Goal: Find specific page/section: Find specific page/section

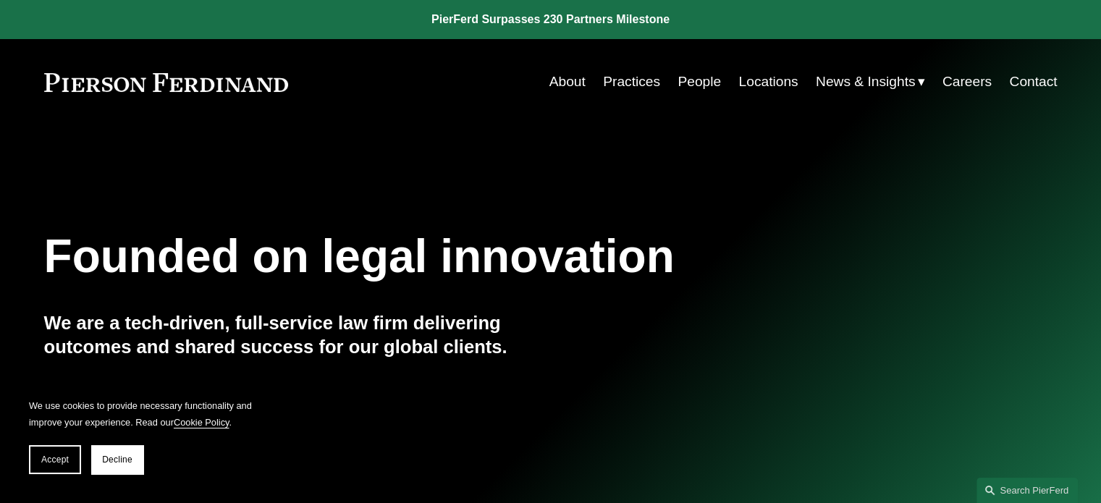
click at [760, 80] on link "Locations" at bounding box center [768, 82] width 59 height 28
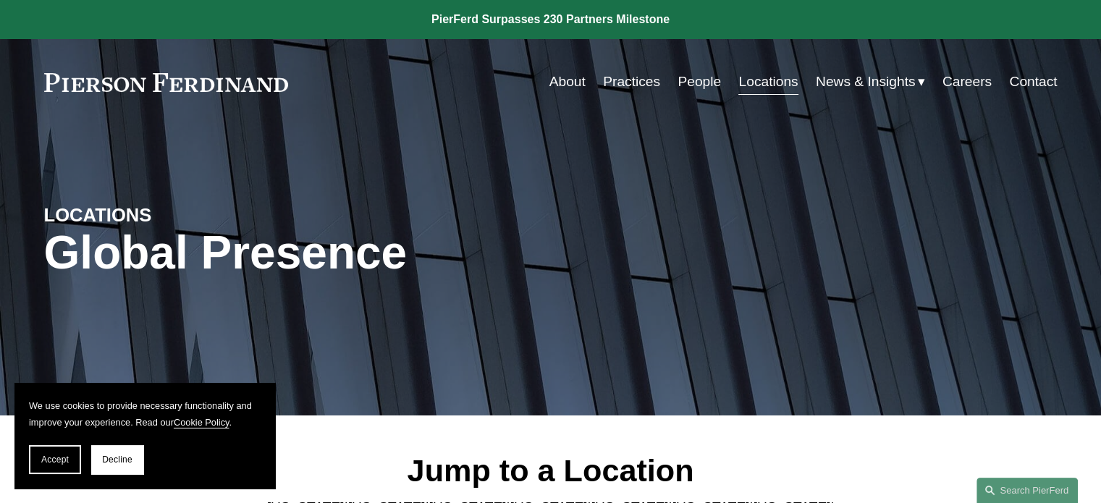
click at [760, 80] on link "Locations" at bounding box center [768, 82] width 59 height 28
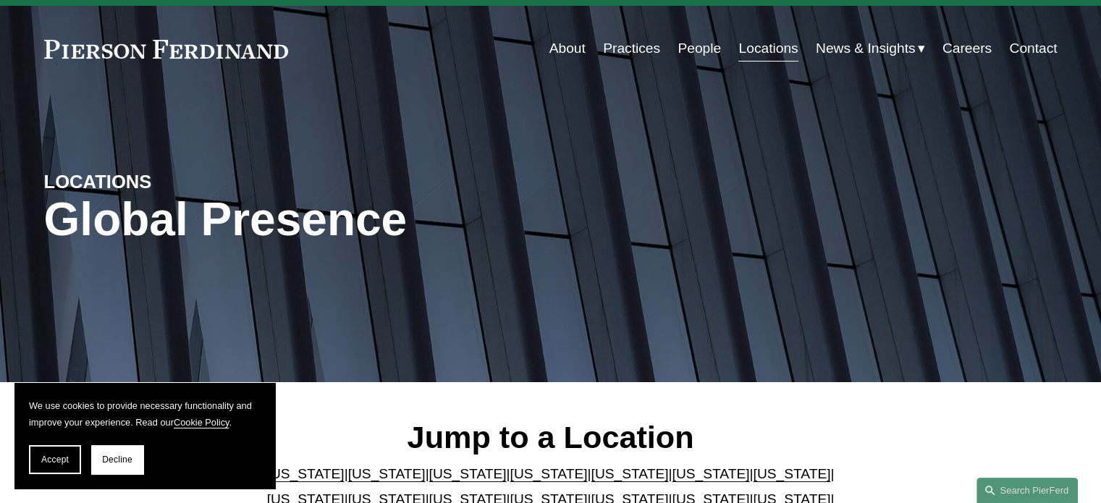
scroll to position [145, 0]
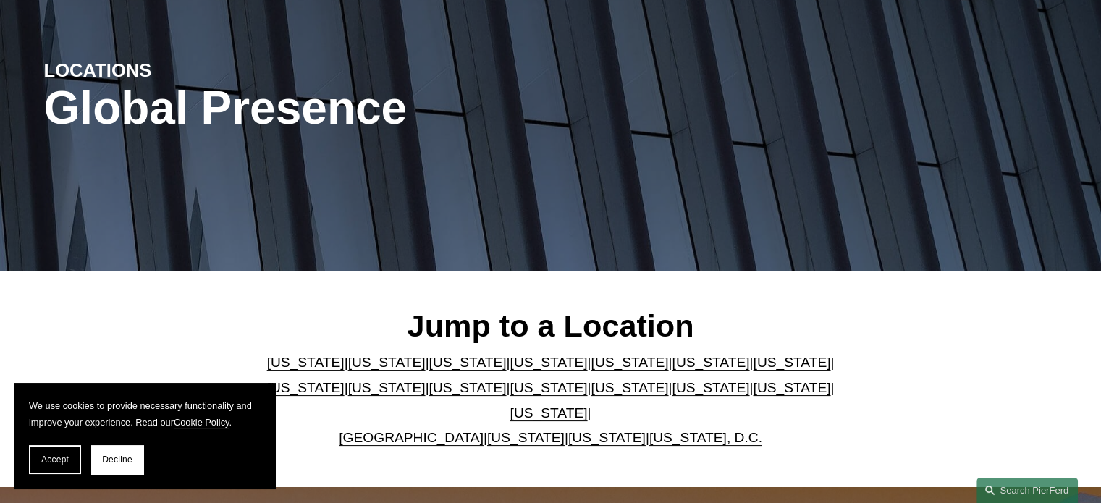
click at [500, 430] on link "Virginia" at bounding box center [525, 437] width 77 height 15
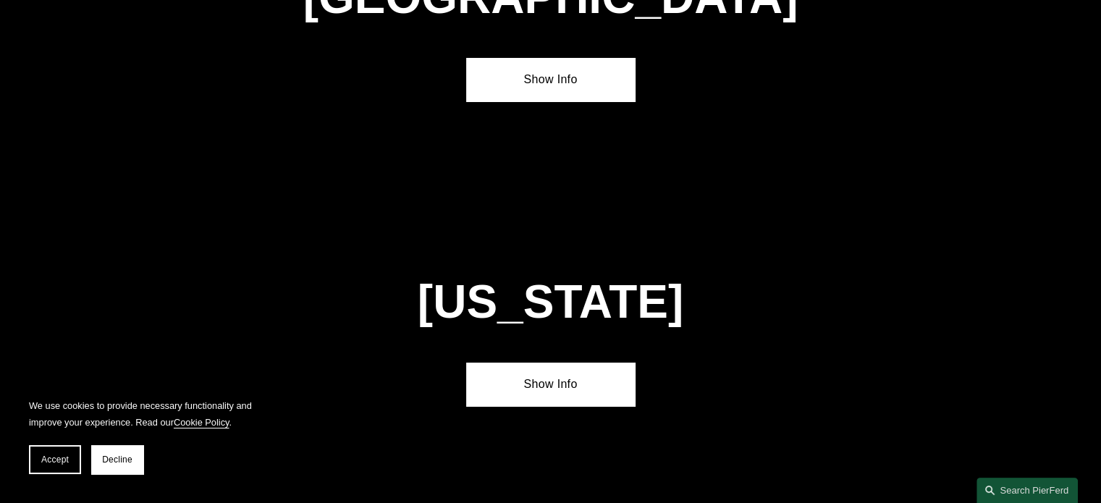
scroll to position [5503, 0]
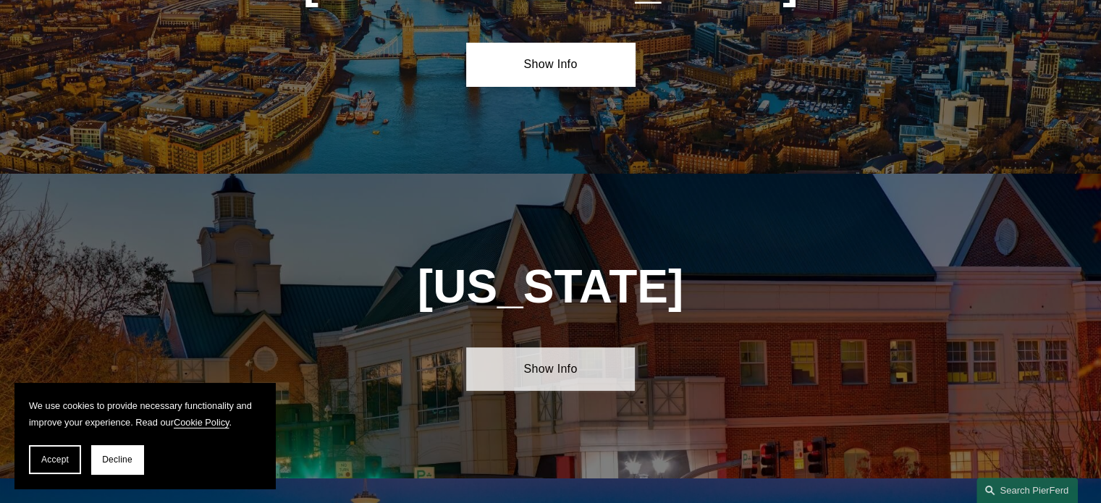
click at [540, 348] on link "Show Info" at bounding box center [550, 369] width 169 height 43
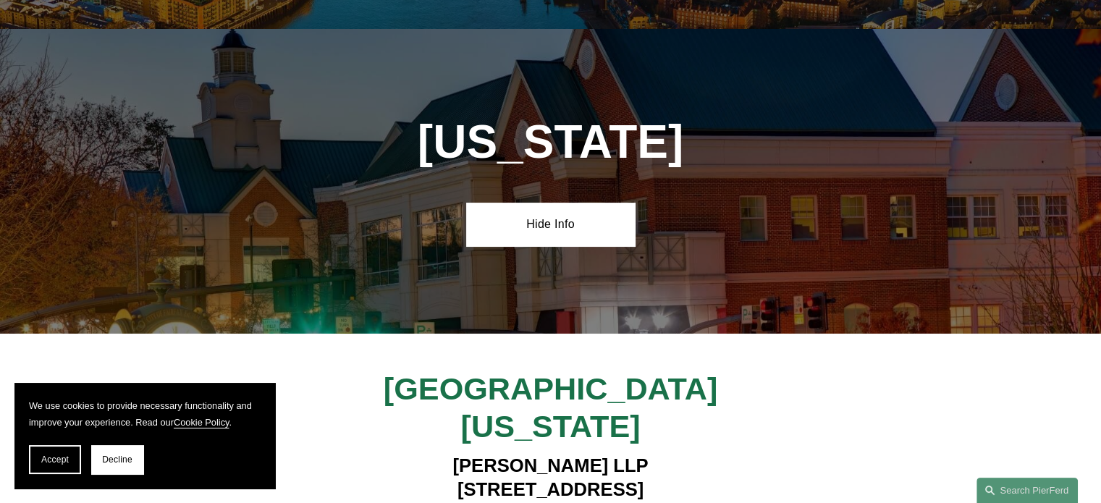
scroll to position [5792, 0]
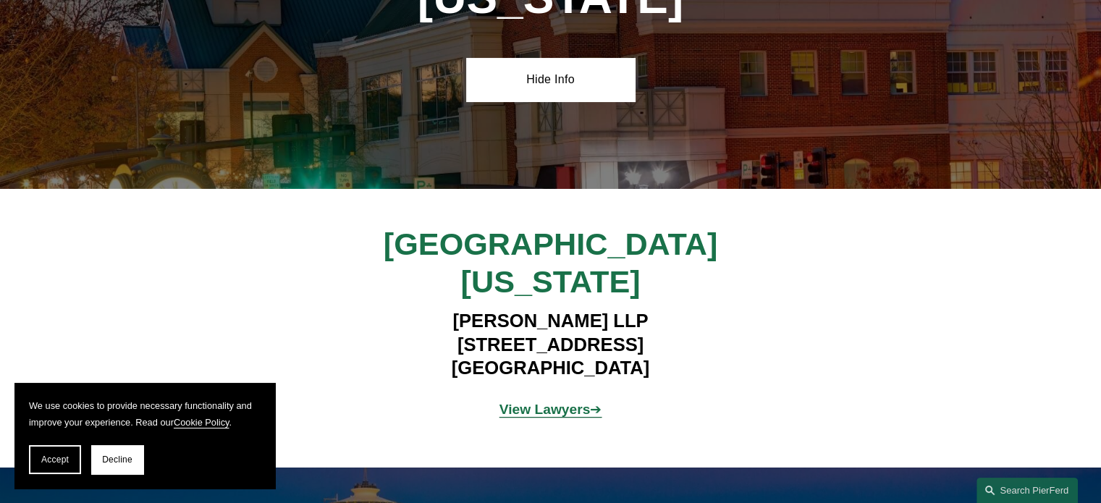
click at [550, 402] on strong "View Lawyers" at bounding box center [545, 409] width 91 height 15
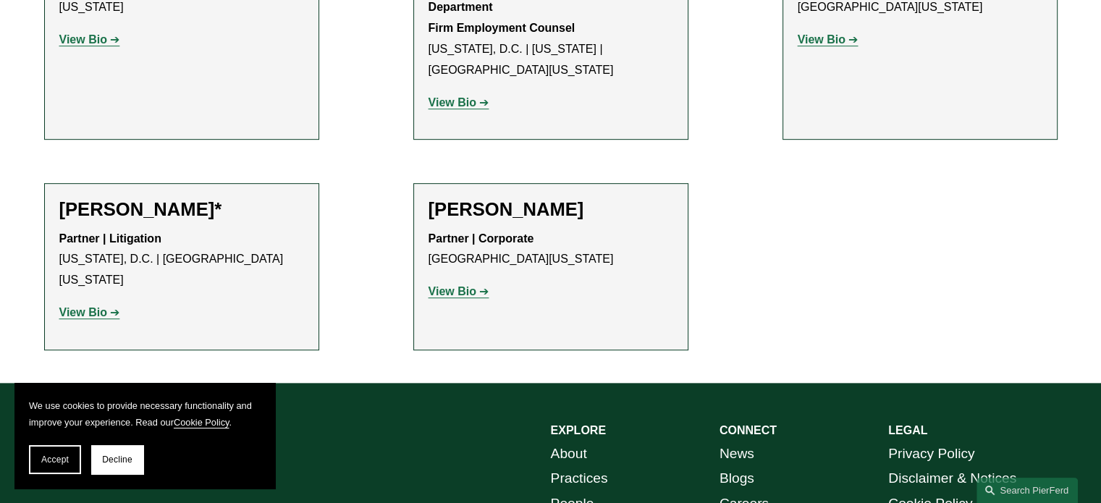
scroll to position [579, 0]
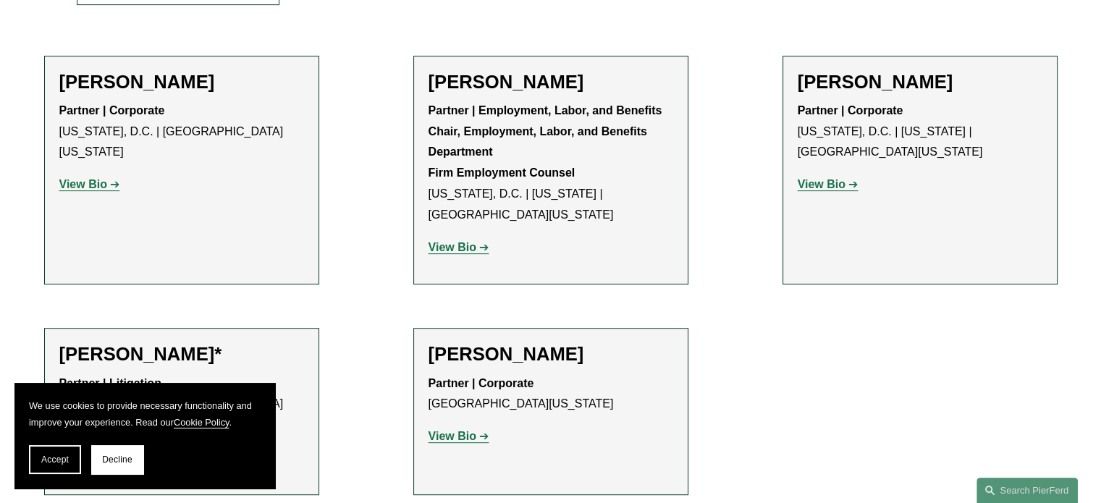
click at [818, 178] on strong "View Bio" at bounding box center [822, 184] width 48 height 12
click at [461, 241] on strong "View Bio" at bounding box center [453, 247] width 48 height 12
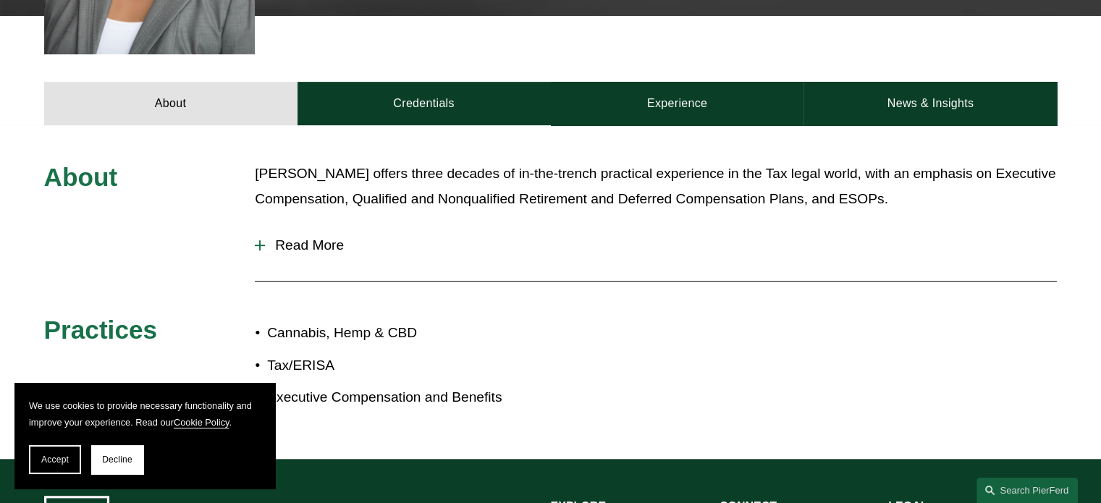
scroll to position [579, 0]
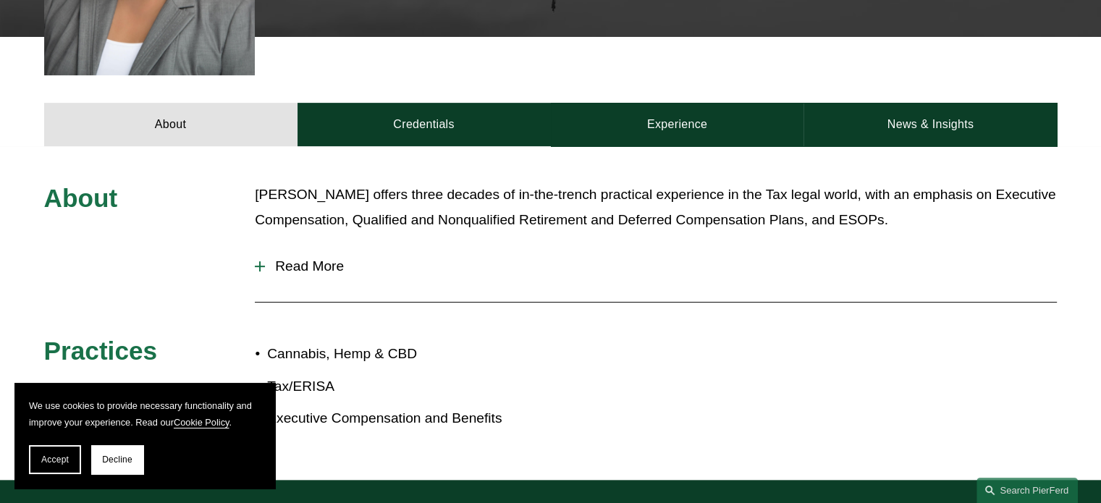
click at [322, 259] on span "Read More" at bounding box center [661, 267] width 792 height 16
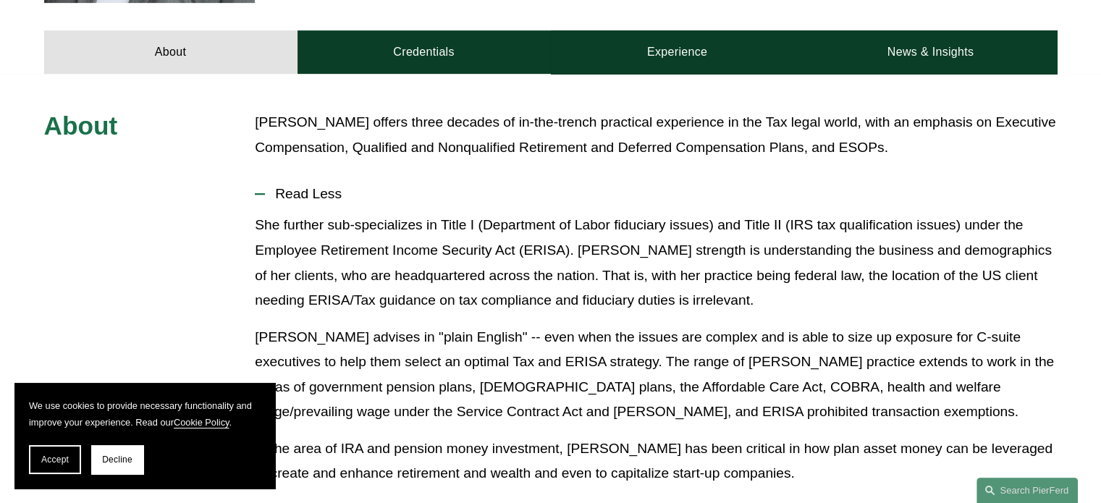
scroll to position [507, 0]
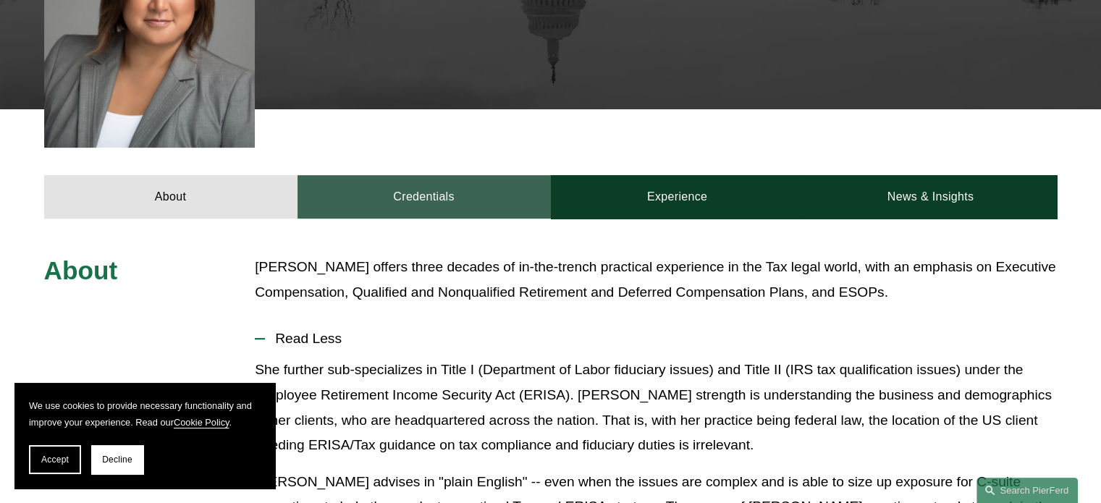
click at [462, 175] on link "Credentials" at bounding box center [424, 196] width 253 height 43
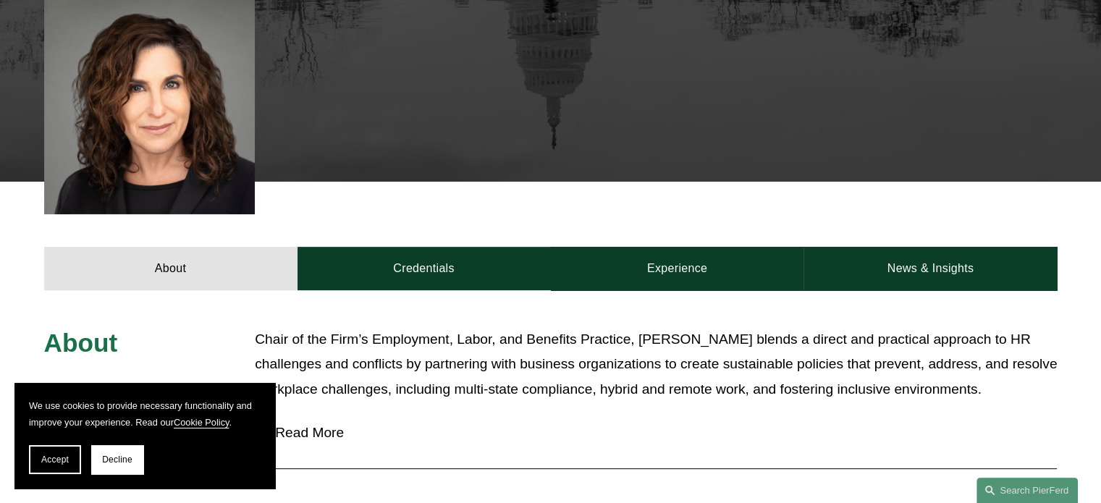
scroll to position [579, 0]
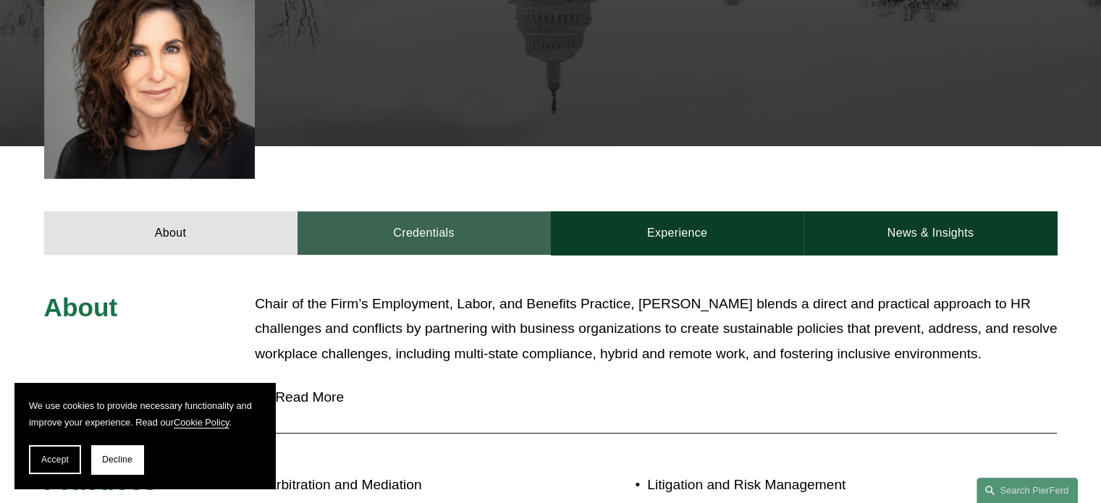
click at [450, 213] on link "Credentials" at bounding box center [424, 232] width 253 height 43
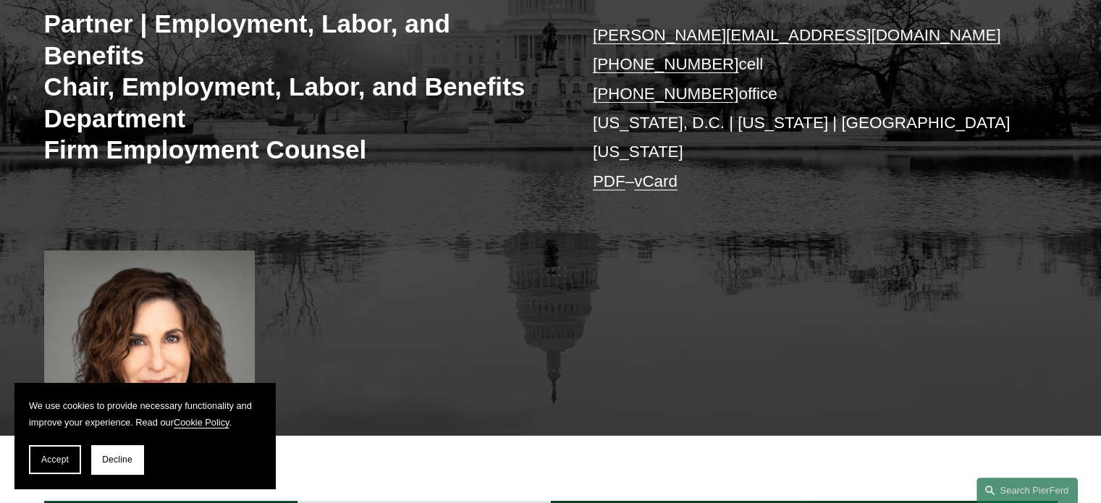
scroll to position [0, 0]
